Goal: Information Seeking & Learning: Learn about a topic

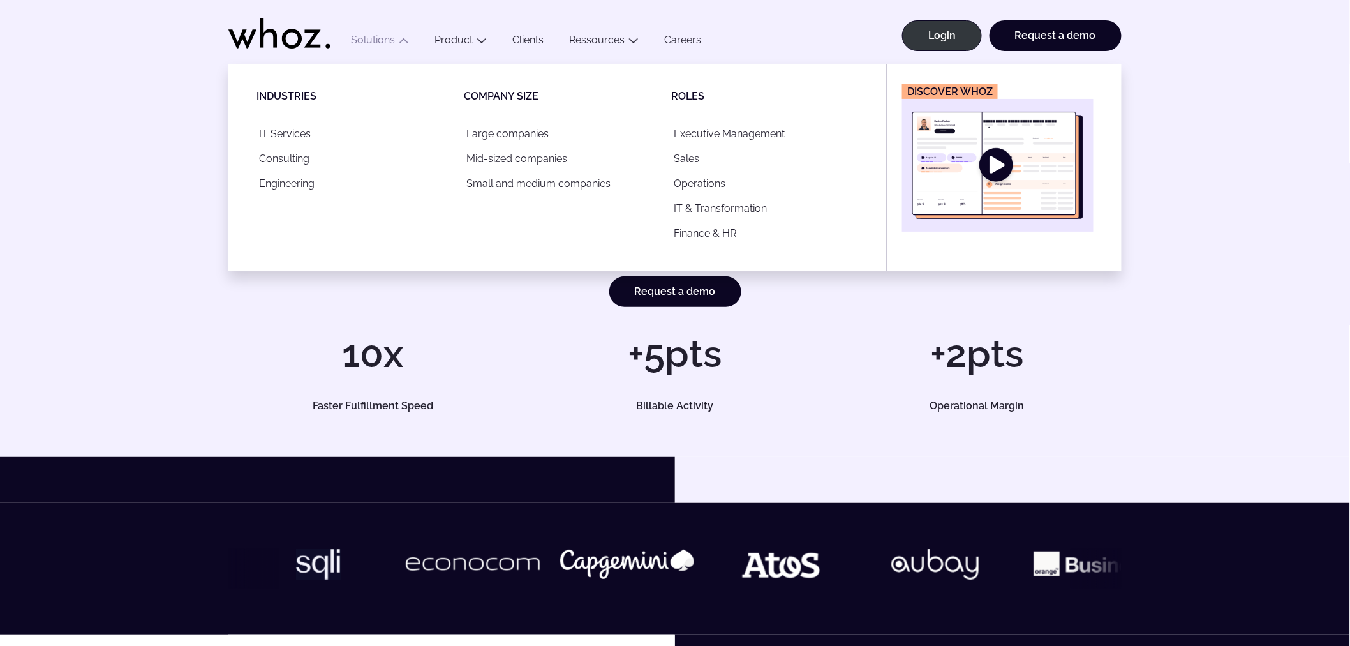
click at [400, 45] on icon "Main" at bounding box center [404, 41] width 10 height 10
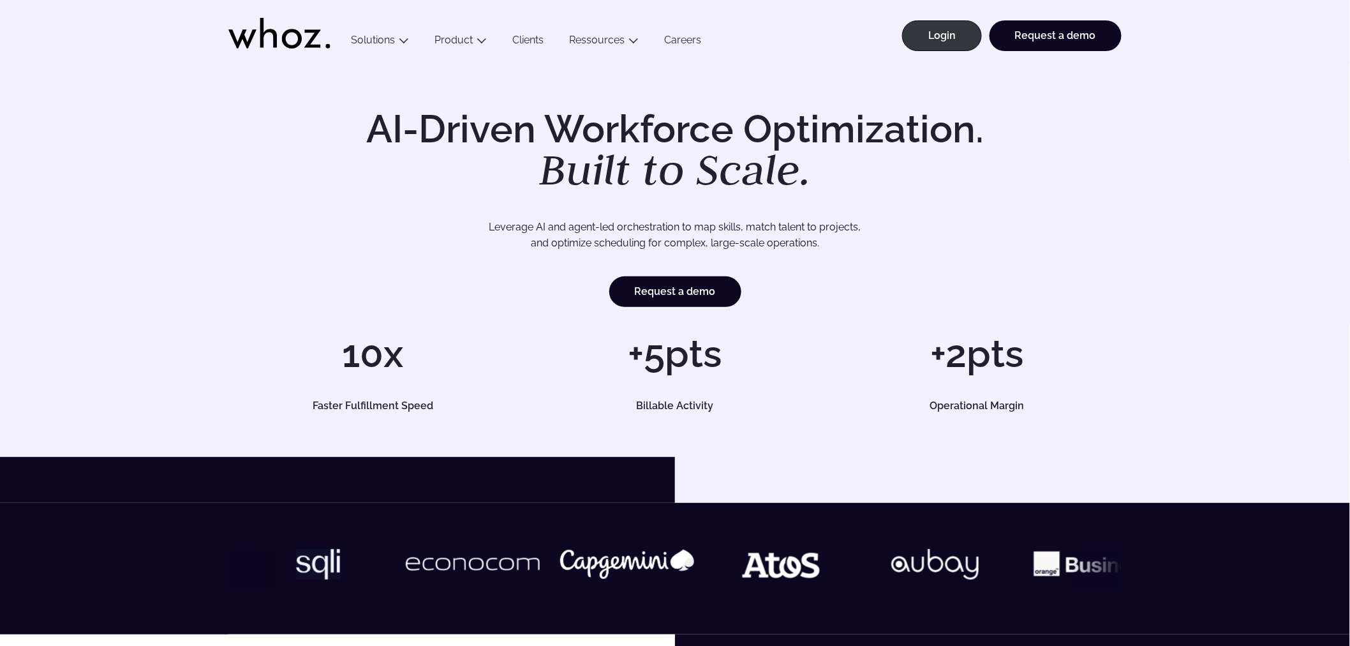
click at [400, 45] on icon "Main" at bounding box center [404, 41] width 10 height 10
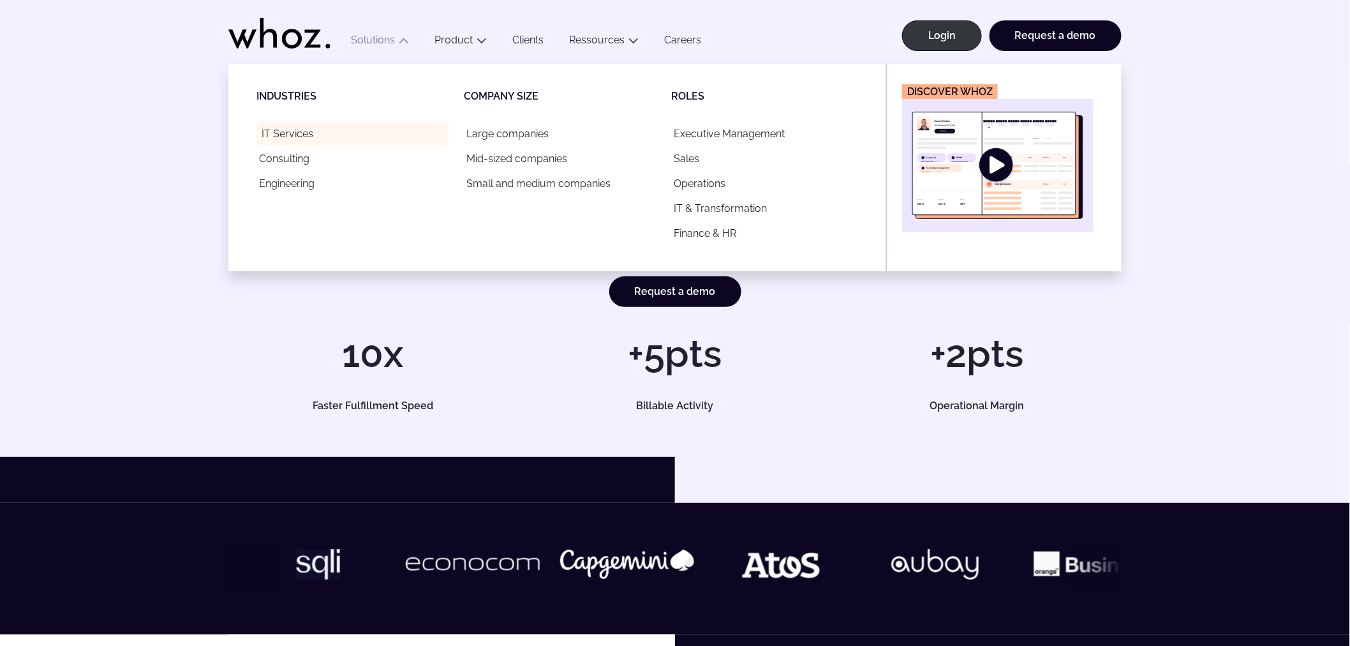
click at [317, 135] on link "IT Services" at bounding box center [353, 133] width 192 height 25
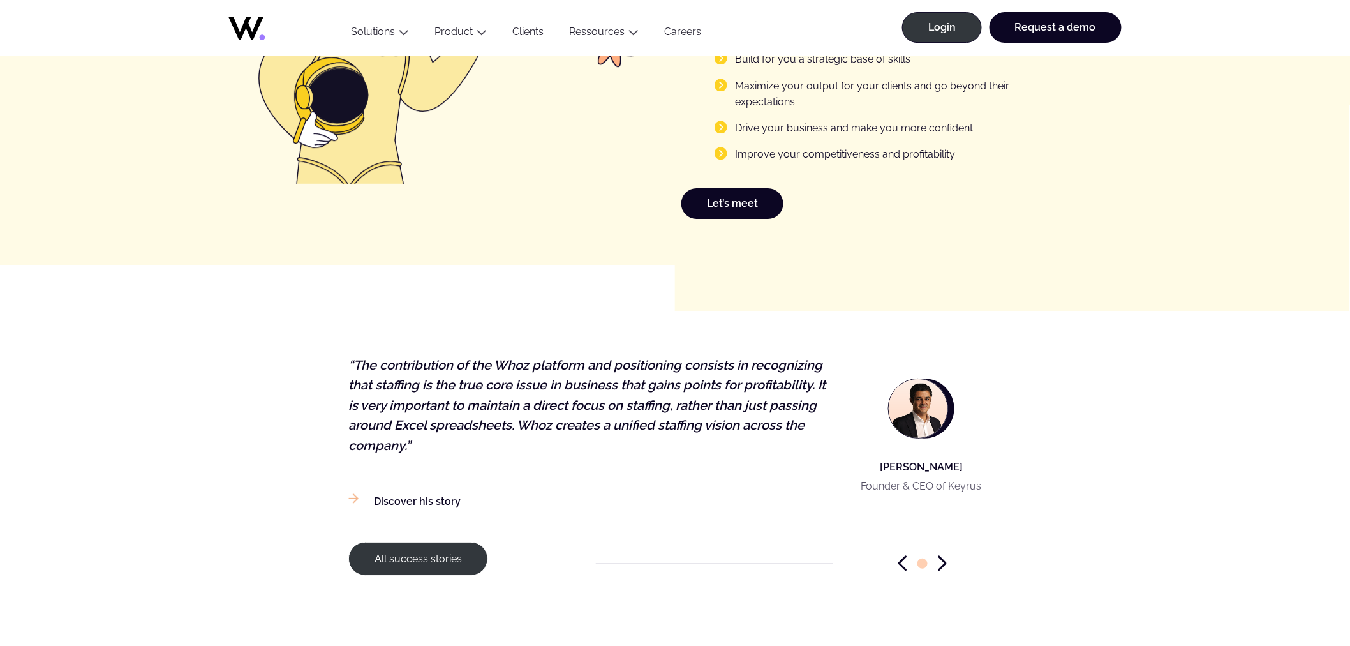
scroll to position [1843, 0]
click at [943, 554] on icon "Next slide" at bounding box center [942, 562] width 9 height 16
